Goal: Information Seeking & Learning: Learn about a topic

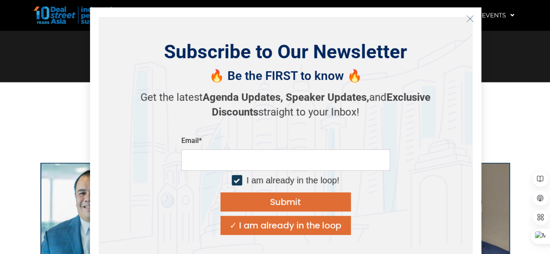
scroll to position [707, 0]
click at [467, 19] on icon "Close" at bounding box center [470, 19] width 8 height 8
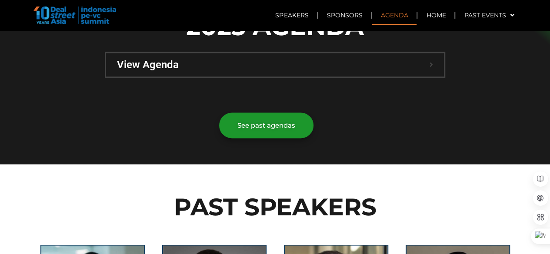
scroll to position [583, 0]
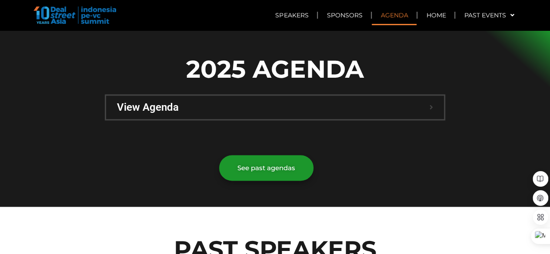
click at [239, 102] on span "View Agenda" at bounding box center [273, 107] width 313 height 10
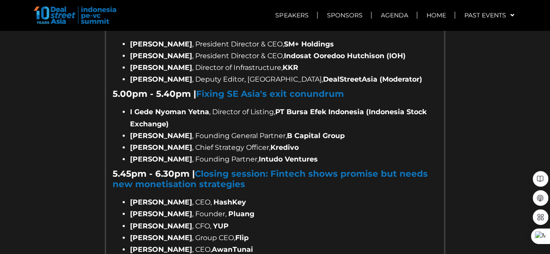
scroll to position [1439, 0]
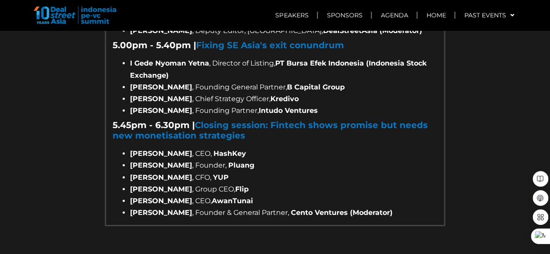
click at [415, 231] on div at bounding box center [275, 242] width 332 height 22
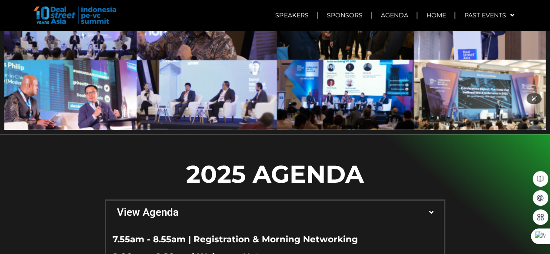
scroll to position [477, 0]
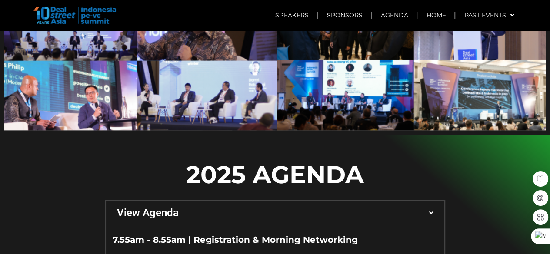
click at [429, 211] on icon at bounding box center [431, 212] width 7 height 3
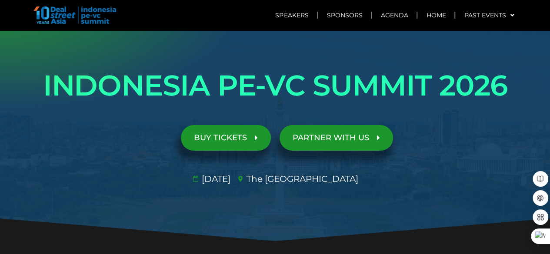
scroll to position [0, 0]
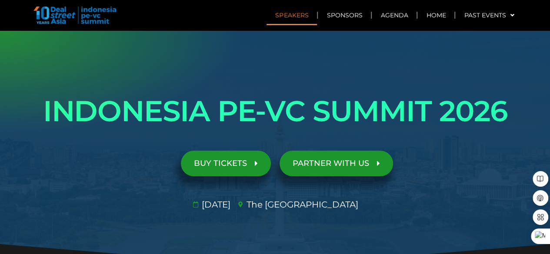
click at [307, 14] on link "Speakers" at bounding box center [291, 15] width 50 height 20
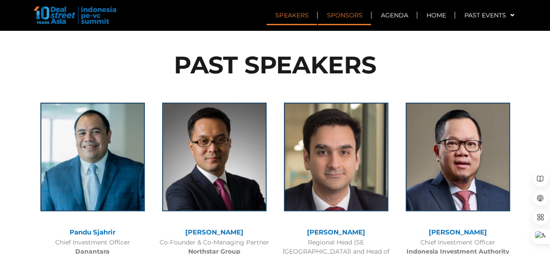
click at [346, 17] on link "Sponsors" at bounding box center [344, 15] width 53 height 20
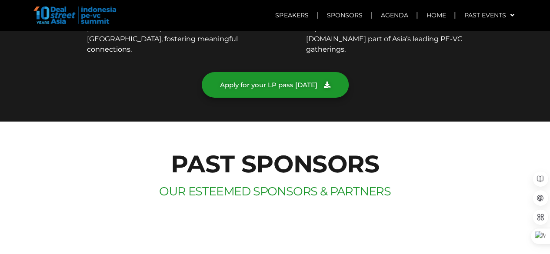
scroll to position [4751, 0]
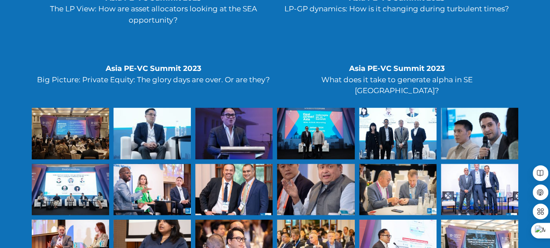
scroll to position [2495, 0]
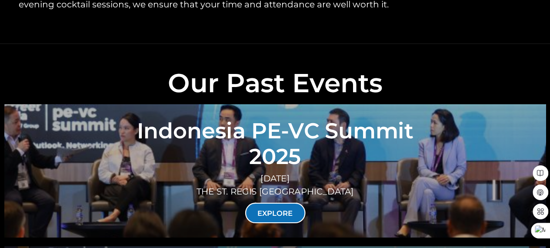
click at [295, 203] on link "EXPLORE" at bounding box center [275, 213] width 60 height 20
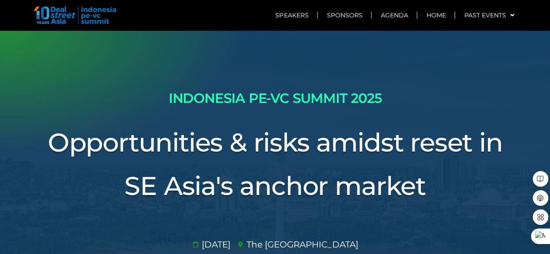
click at [295, 153] on h3 "Opportunities & risks amidst reset in SE Asia's anchor market" at bounding box center [275, 164] width 487 height 87
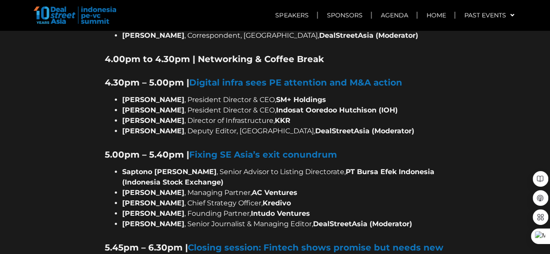
scroll to position [1544, 0]
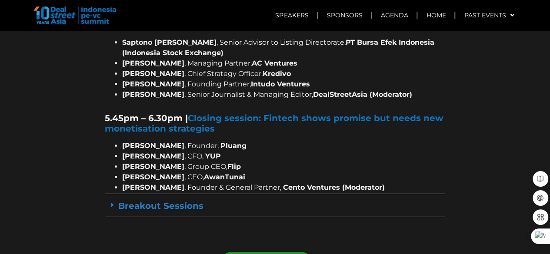
click at [176, 201] on link "Breakout Sessions" at bounding box center [160, 206] width 85 height 10
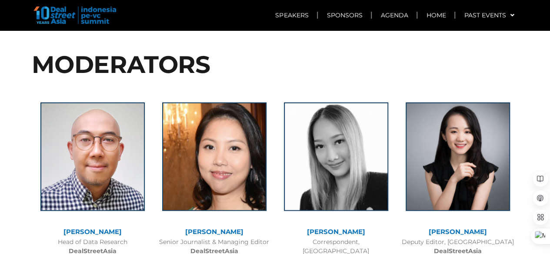
scroll to position [4700, 0]
